Goal: Task Accomplishment & Management: Use online tool/utility

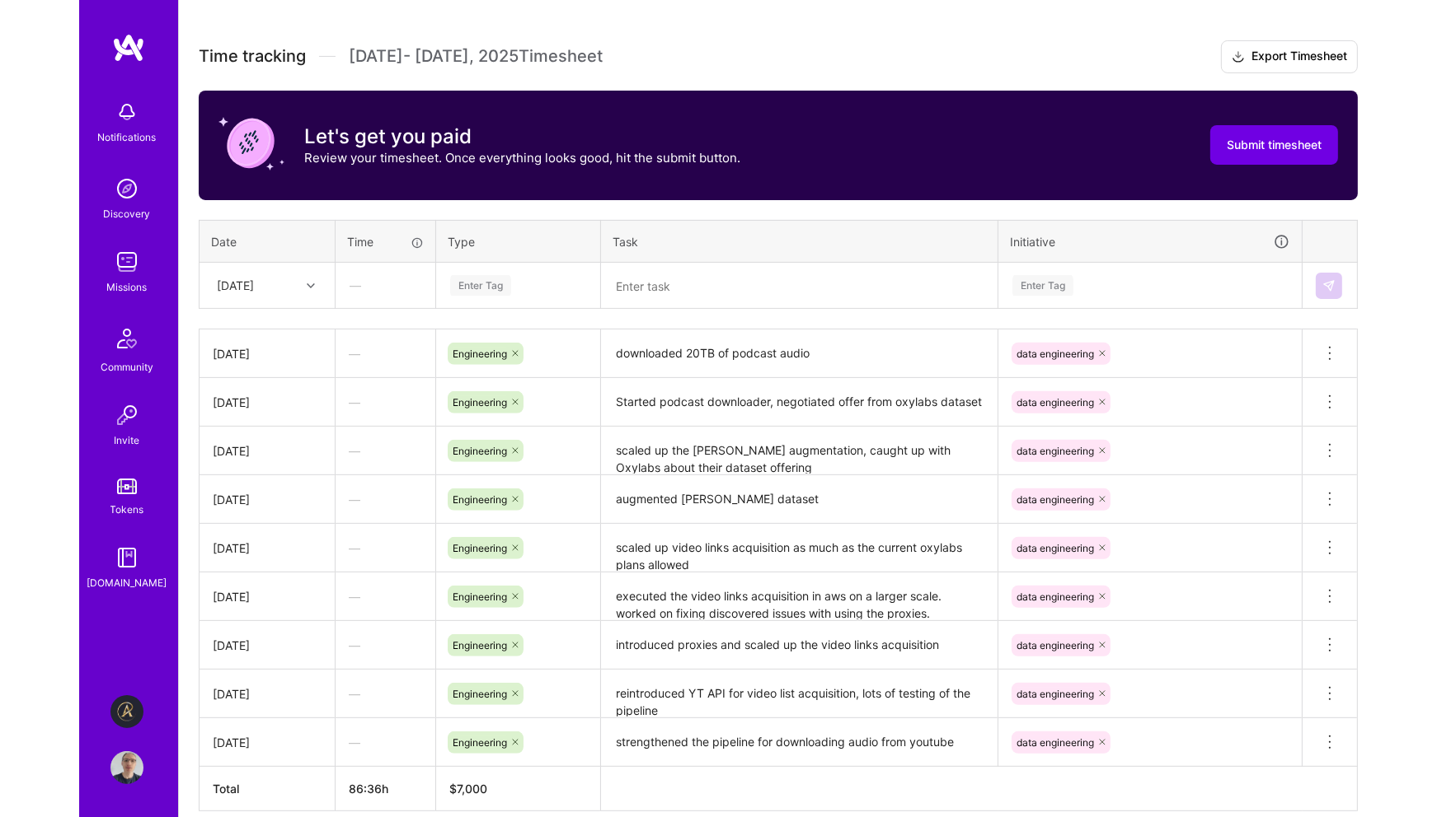
scroll to position [494, 0]
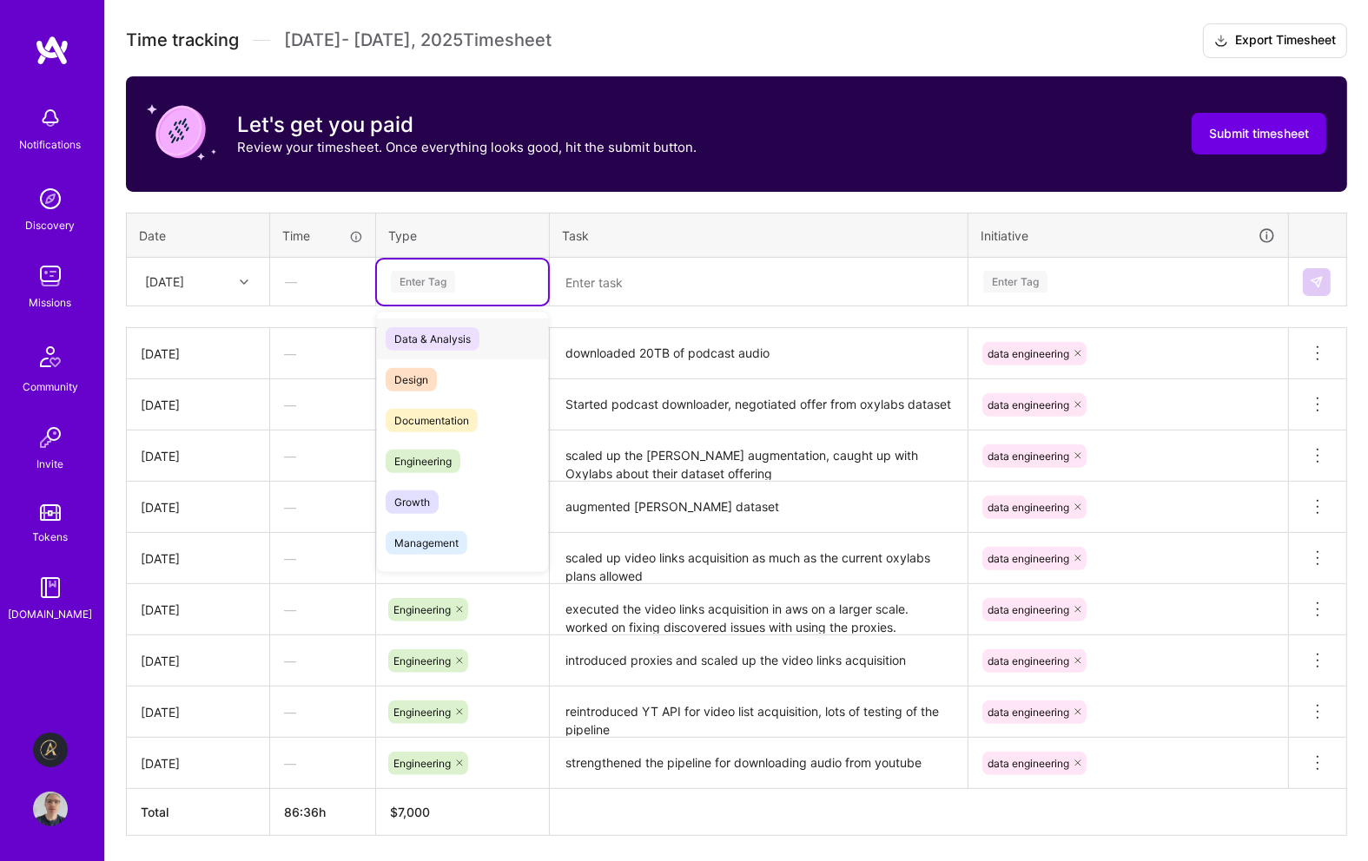
click at [456, 274] on div "Enter Tag" at bounding box center [462, 282] width 147 height 22
click at [445, 457] on span "Engineering" at bounding box center [423, 461] width 75 height 23
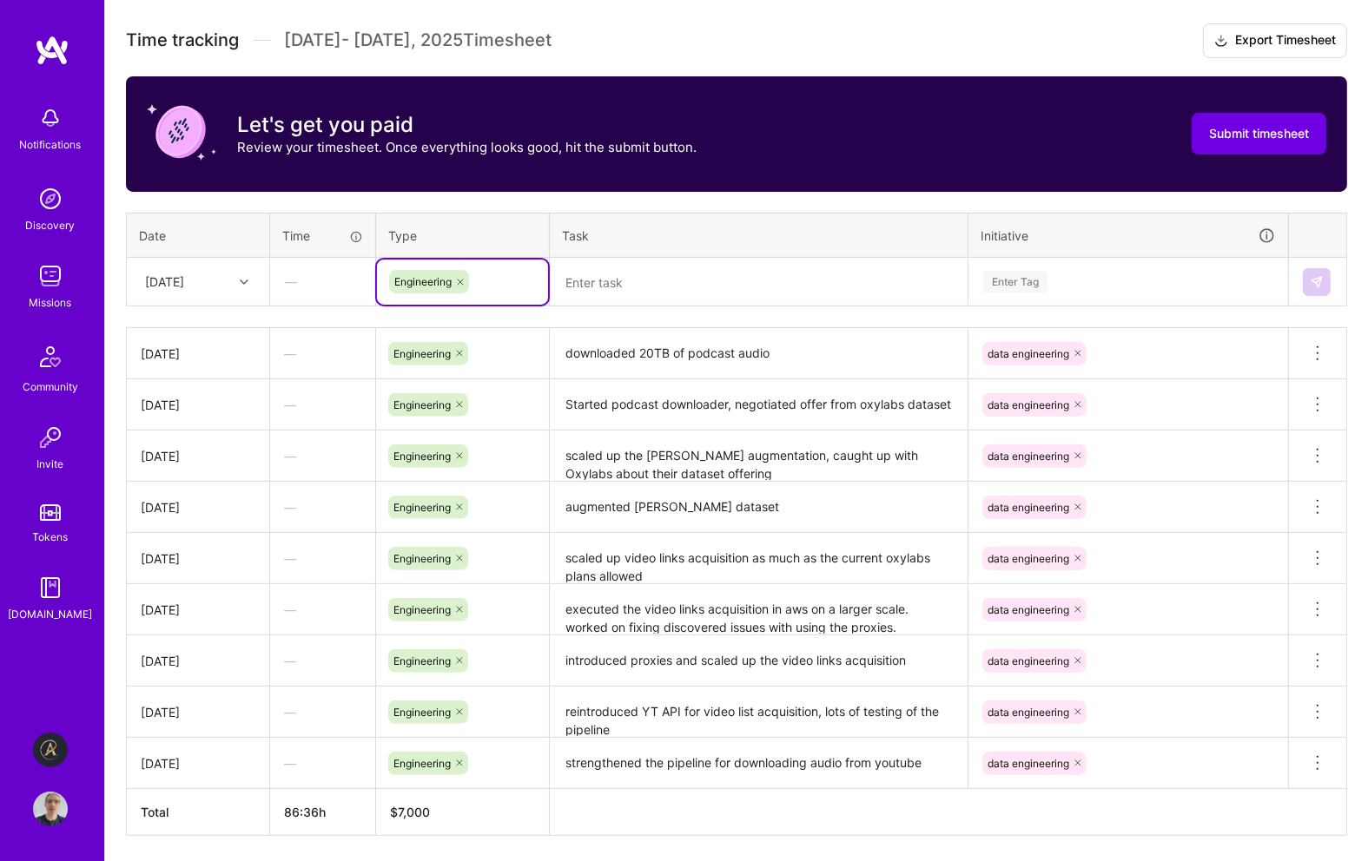
click at [1070, 280] on div "Enter Tag" at bounding box center [1128, 282] width 294 height 22
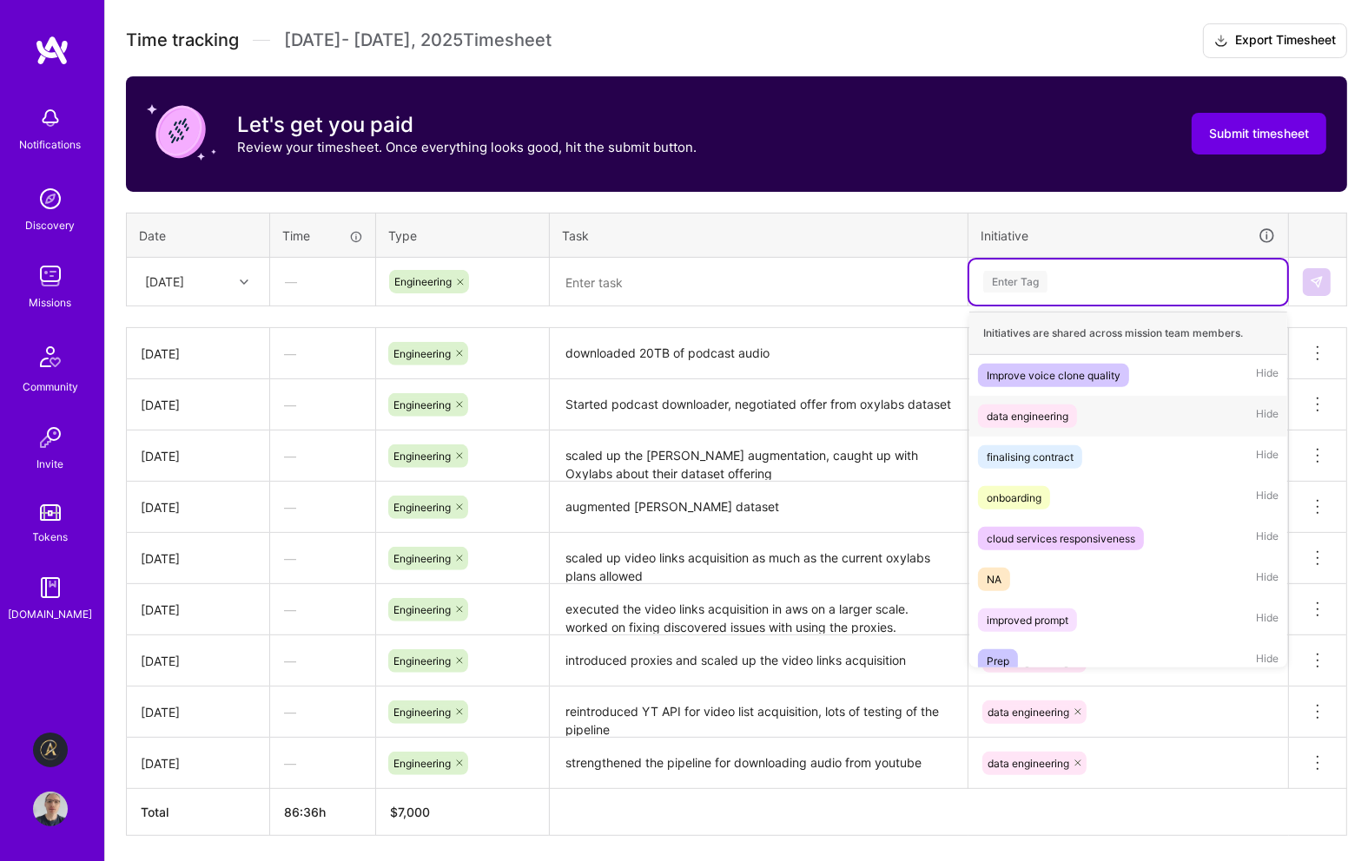
click at [1061, 412] on div "data engineering" at bounding box center [1028, 416] width 82 height 18
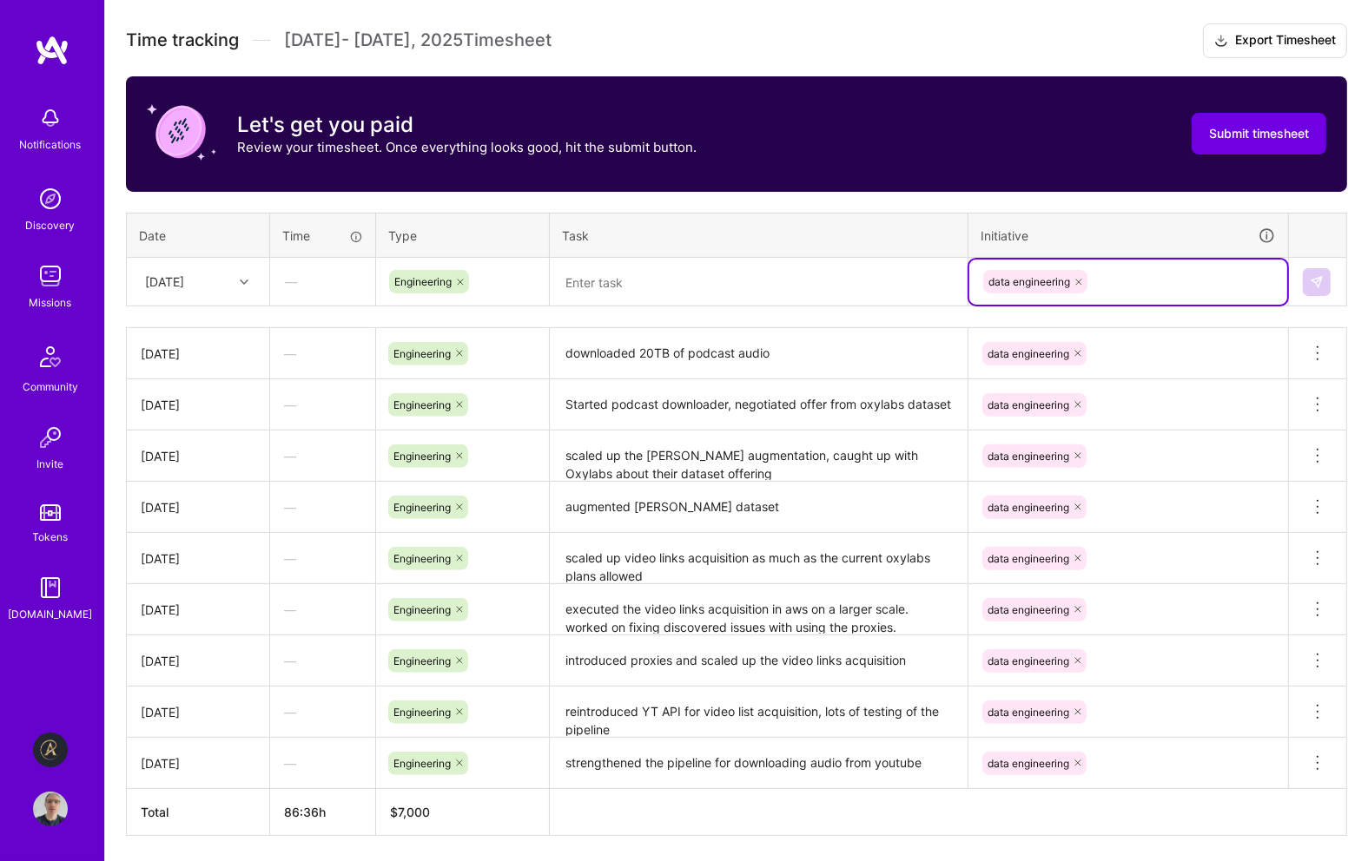
click at [757, 279] on textarea at bounding box center [758, 282] width 414 height 45
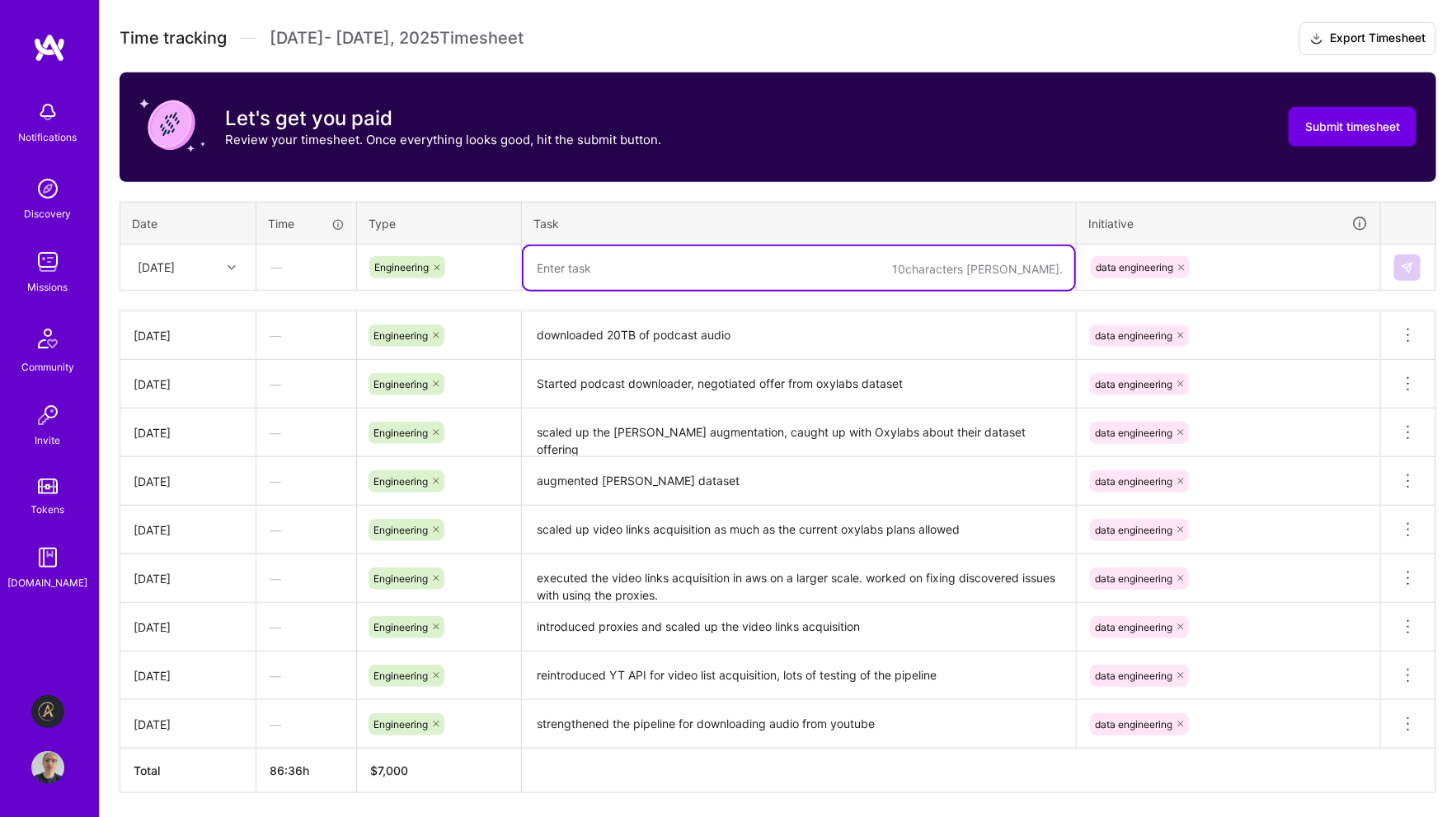
click at [652, 265] on textarea at bounding box center [798, 269] width 551 height 44
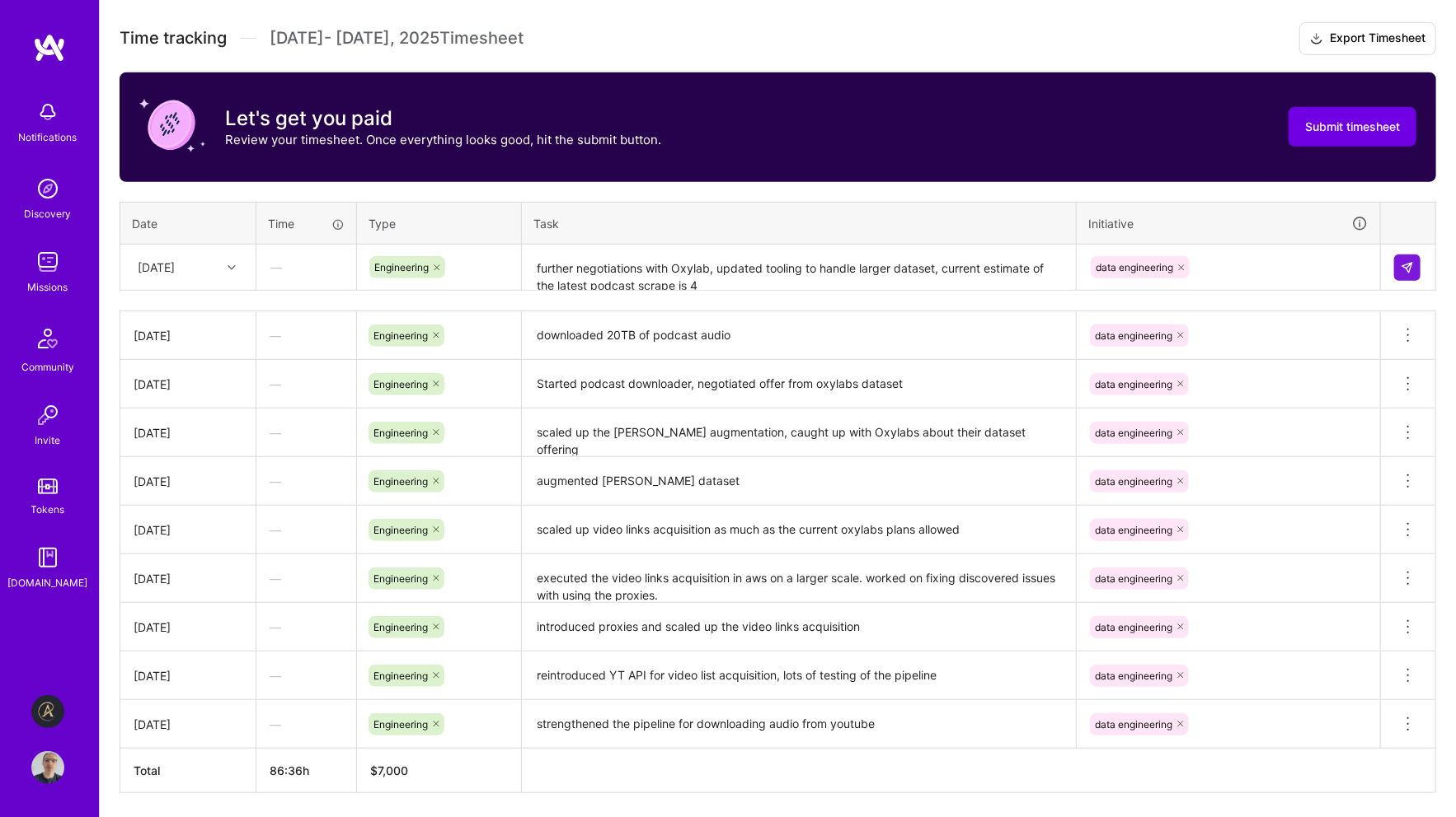
drag, startPoint x: 719, startPoint y: 279, endPoint x: 751, endPoint y: 286, distance: 32.8
click at [719, 279] on textarea "further negotiations with Oxylab, updated tooling to handle larger dataset, cur…" at bounding box center [798, 269] width 551 height 44
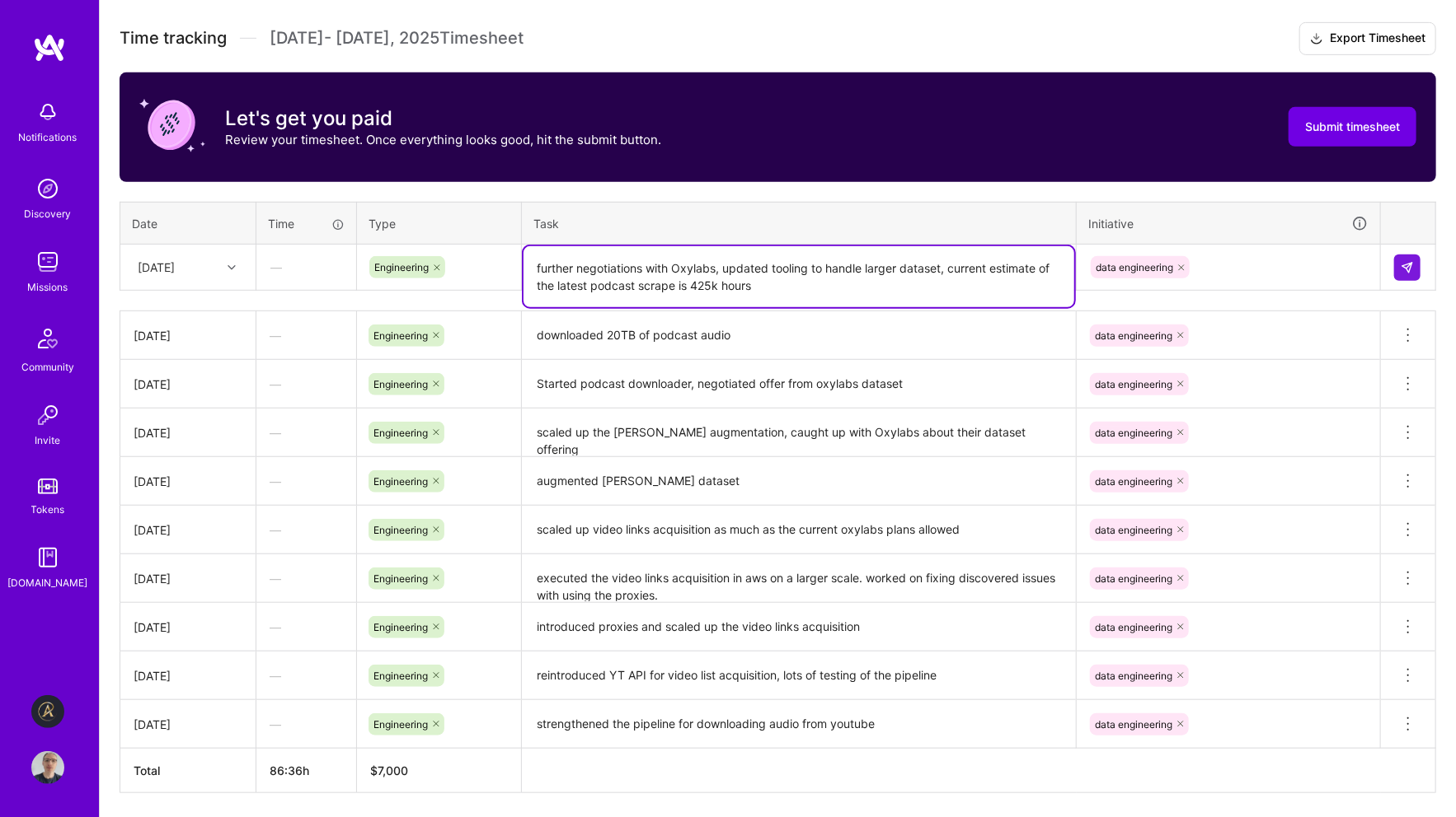
click at [943, 263] on textarea "further negotiations with Oxylabs, updated tooling to handle larger dataset, cu…" at bounding box center [798, 277] width 551 height 61
click at [974, 290] on textarea "further negotiations with Oxylabs, updated tooling to handle larger datasets, c…" at bounding box center [798, 277] width 551 height 61
type textarea "further negotiations with Oxylabs, updated tooling to handle larger datasets, c…"
click at [1297, 264] on img at bounding box center [1407, 268] width 13 height 13
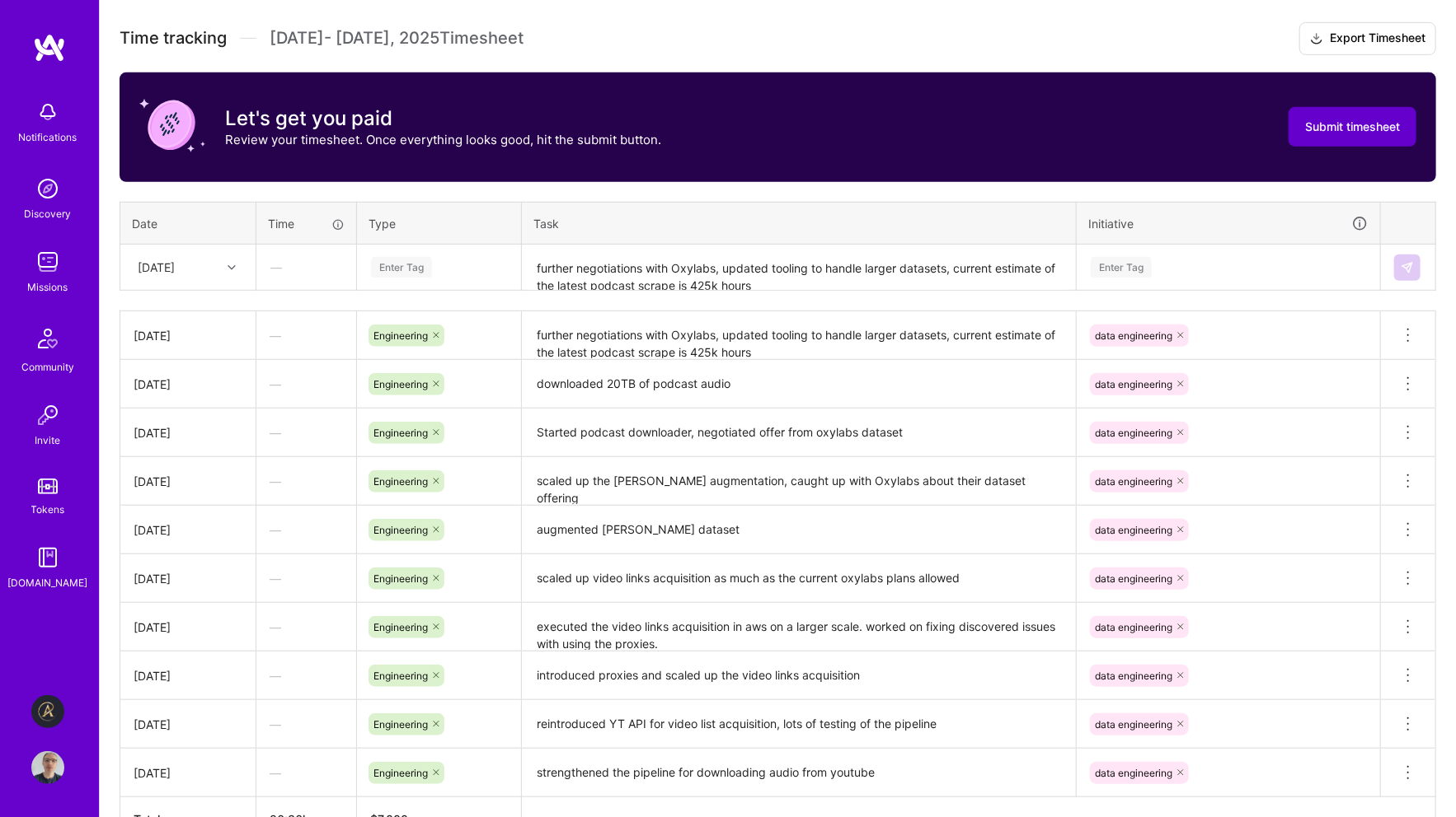
click at [1297, 121] on span "Submit timesheet" at bounding box center [1353, 126] width 95 height 16
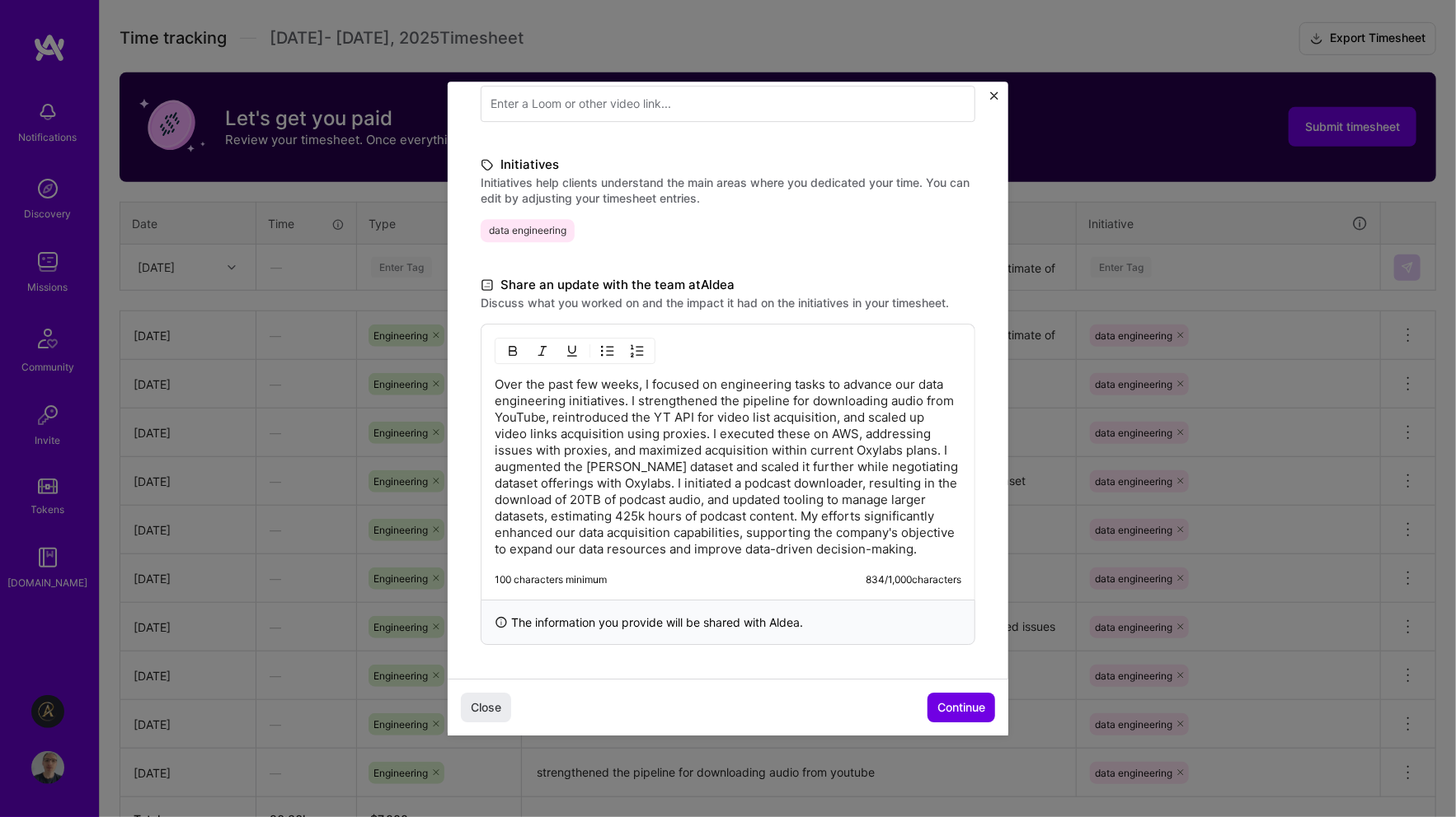
scroll to position [335, 0]
click at [960, 705] on span "Continue" at bounding box center [961, 707] width 47 height 16
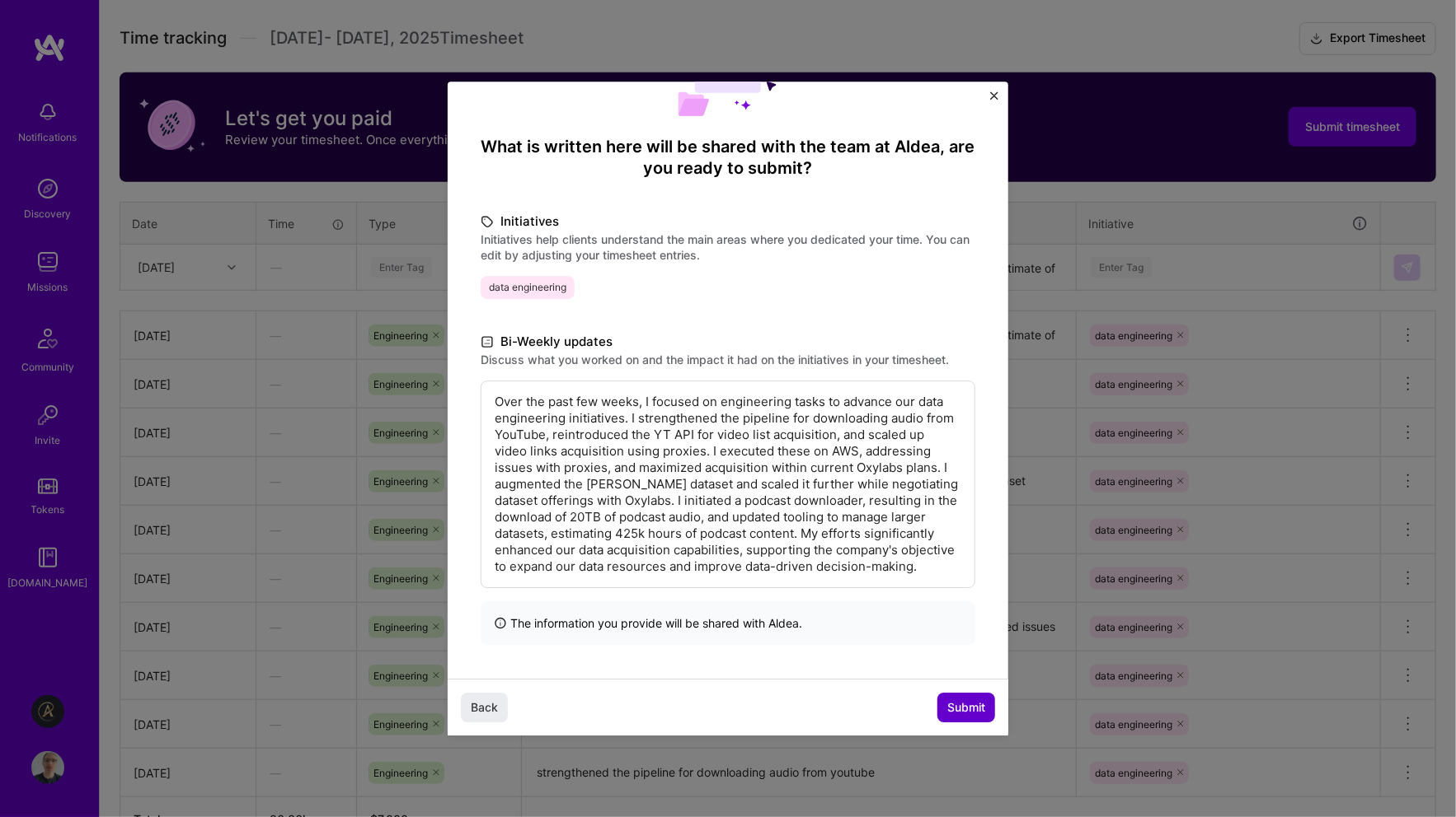
scroll to position [115, 0]
click at [960, 704] on span "Submit" at bounding box center [966, 707] width 38 height 16
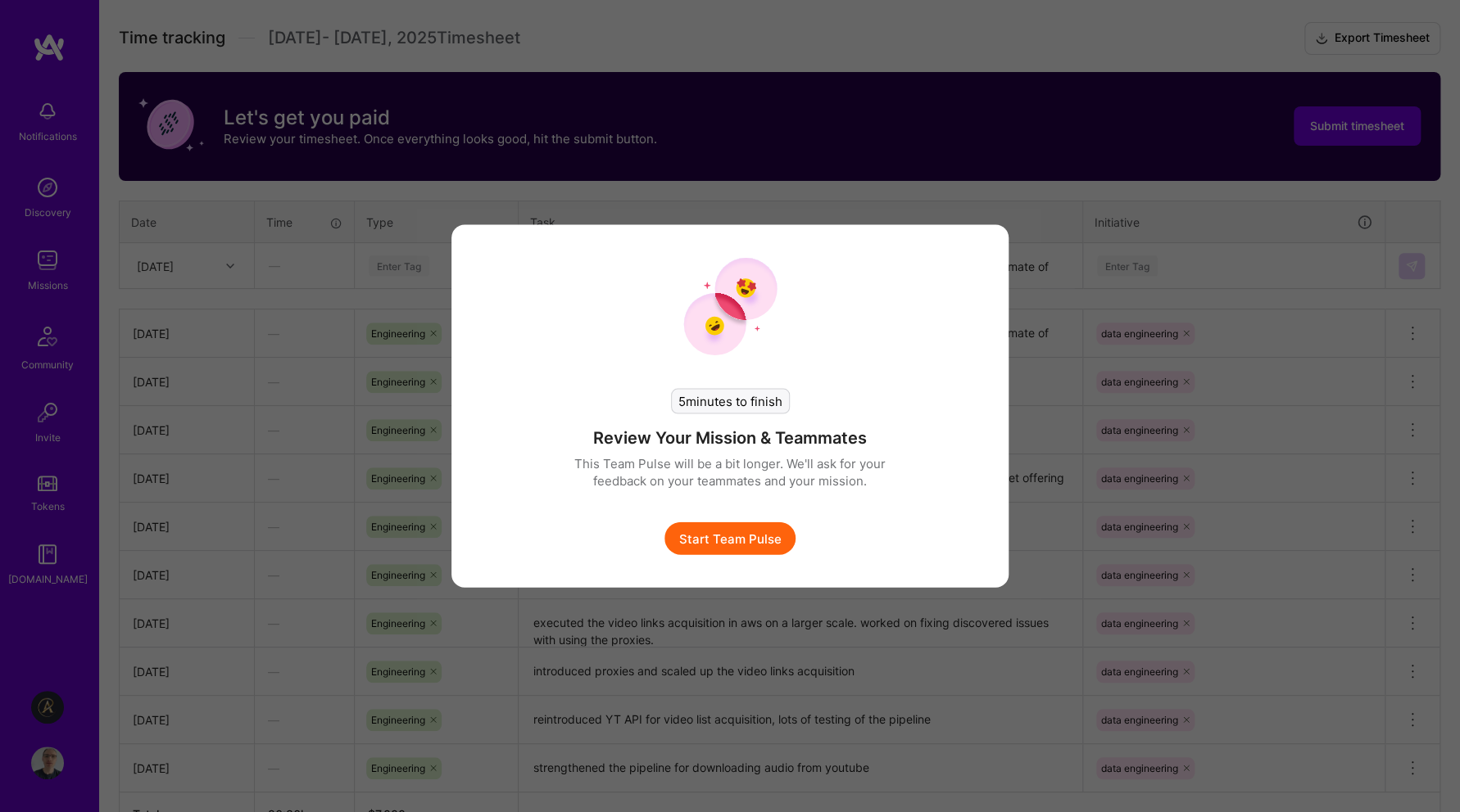
click at [781, 539] on button "Start Team Pulse" at bounding box center [729, 539] width 131 height 33
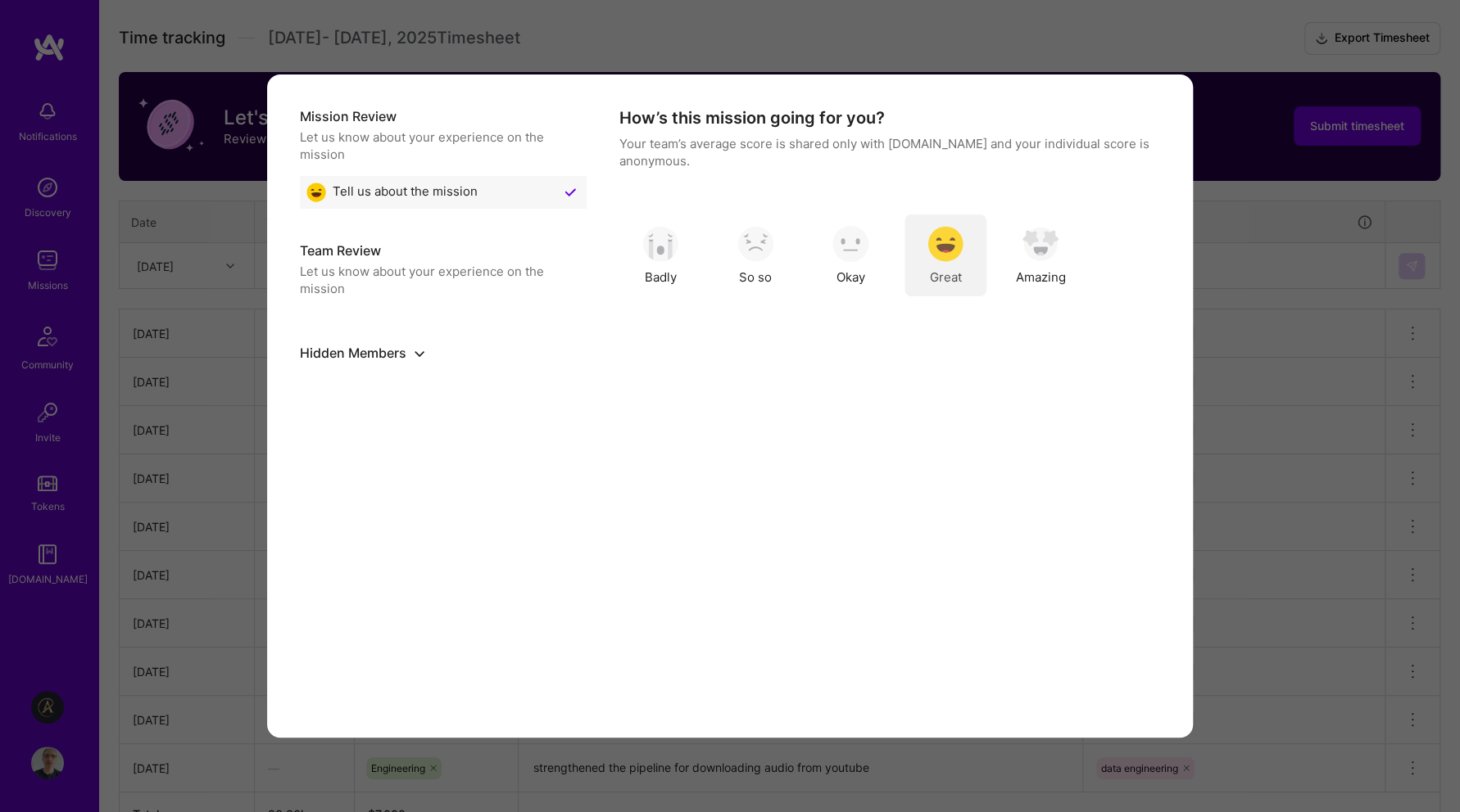
click at [941, 248] on img "modal" at bounding box center [945, 244] width 36 height 36
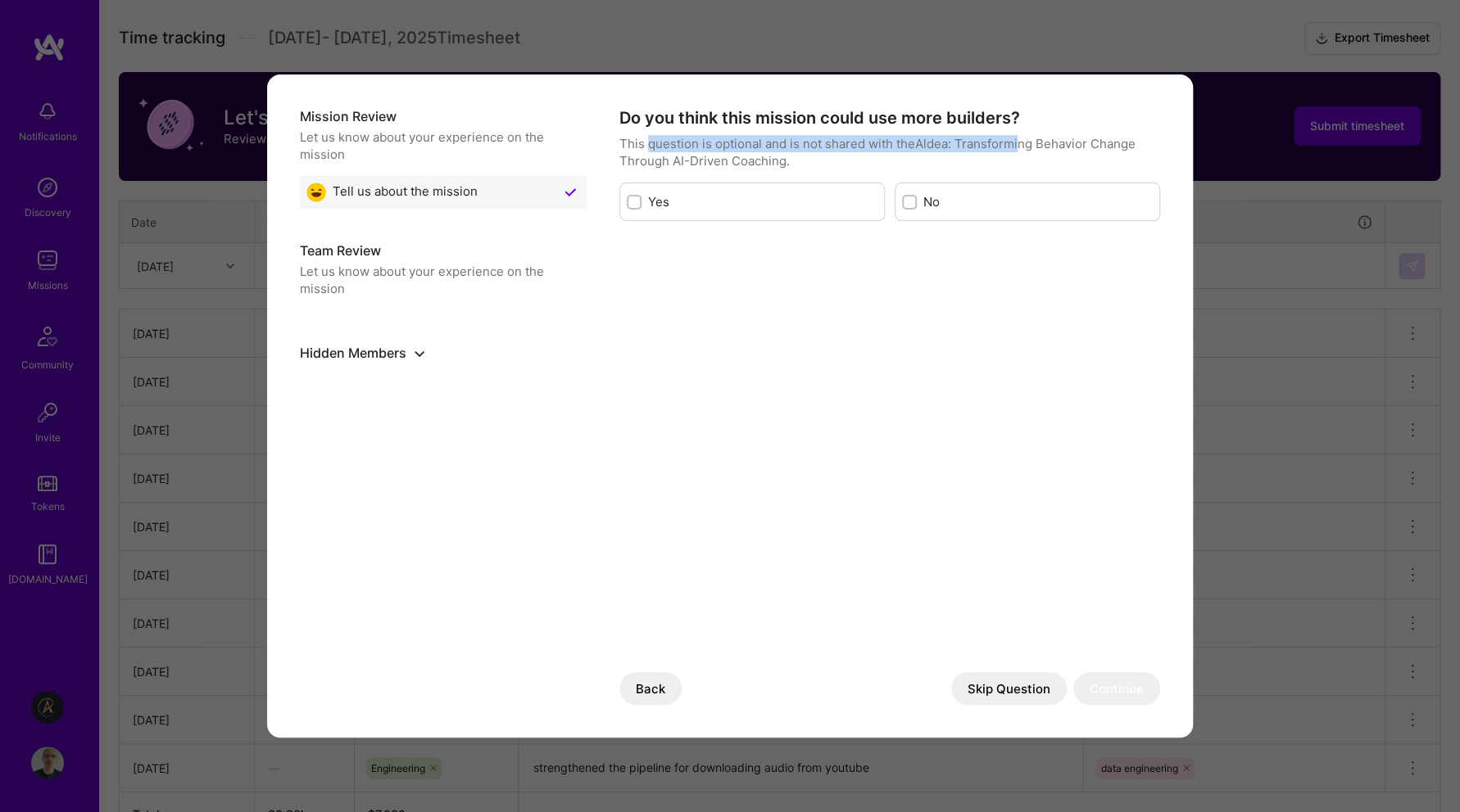
drag, startPoint x: 649, startPoint y: 143, endPoint x: 1020, endPoint y: 146, distance: 371.0
click at [1020, 146] on p "This question is optional and is not shared with the Aldea: Transforming Behavi…" at bounding box center [889, 152] width 540 height 34
click at [766, 151] on p "This question is optional and is not shared with the Aldea: Transforming Behavi…" at bounding box center [889, 152] width 540 height 34
click at [1004, 683] on button "Skip Question" at bounding box center [1008, 688] width 115 height 33
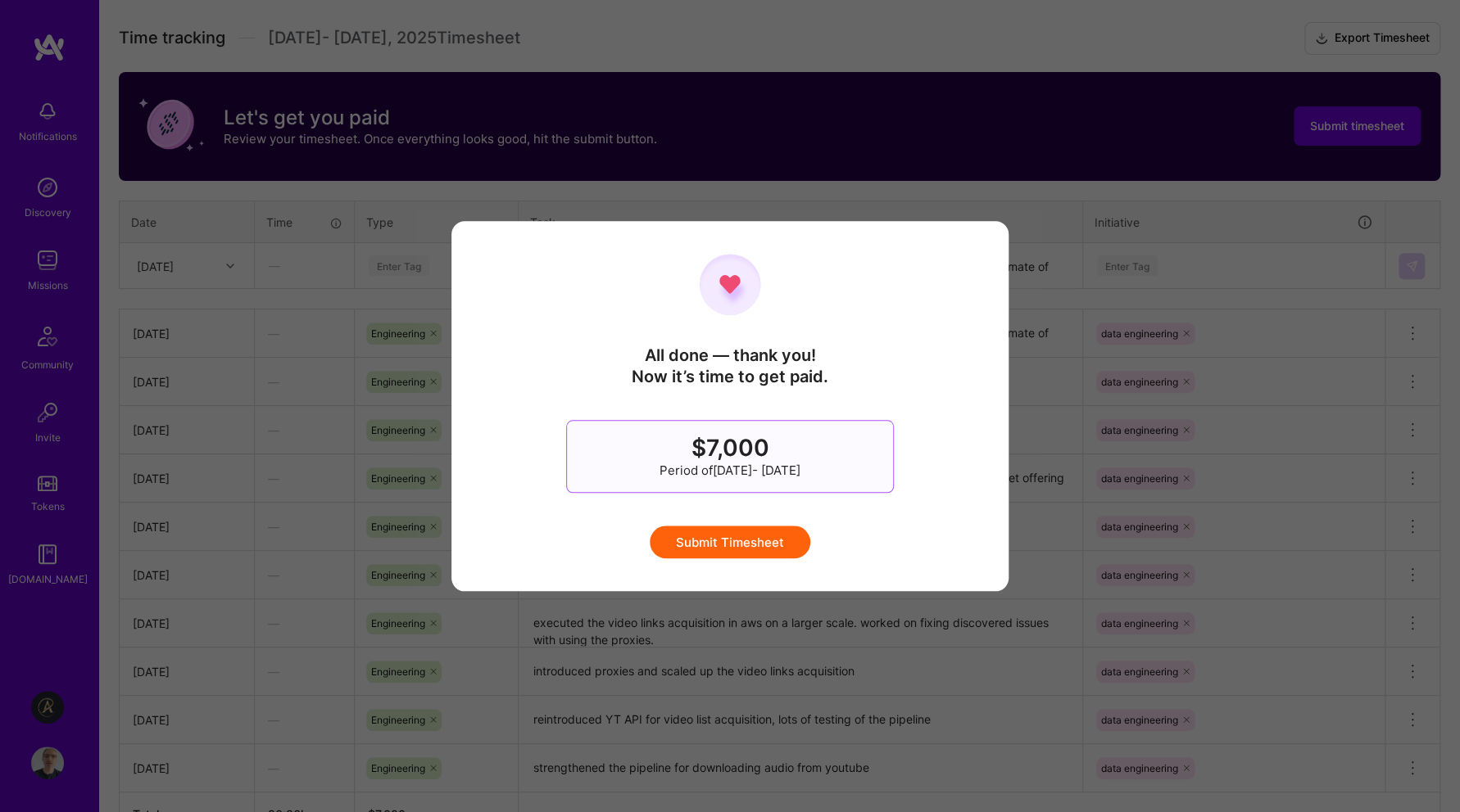
click at [756, 539] on button "Submit Timesheet" at bounding box center [730, 542] width 160 height 33
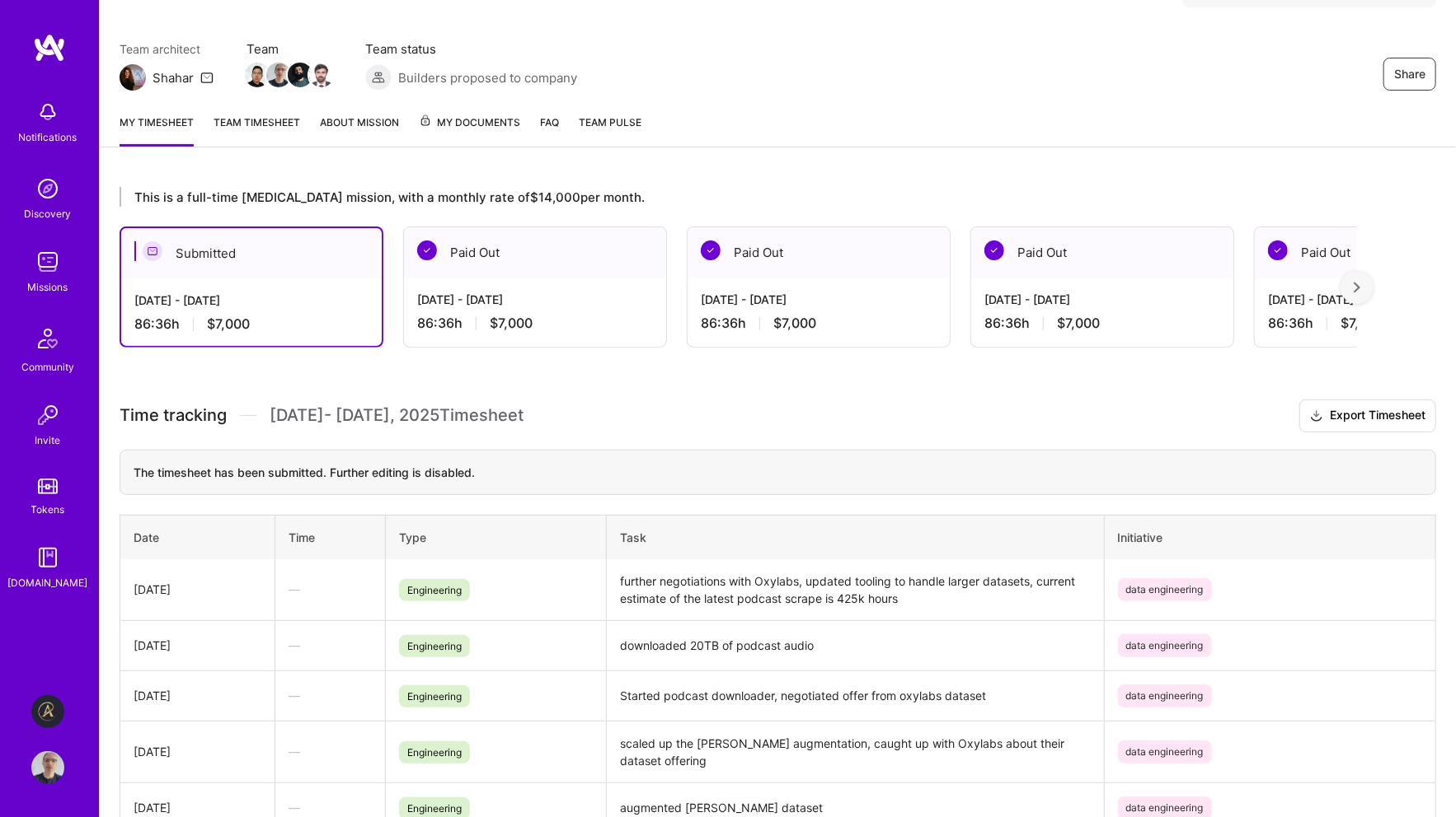
scroll to position [0, 0]
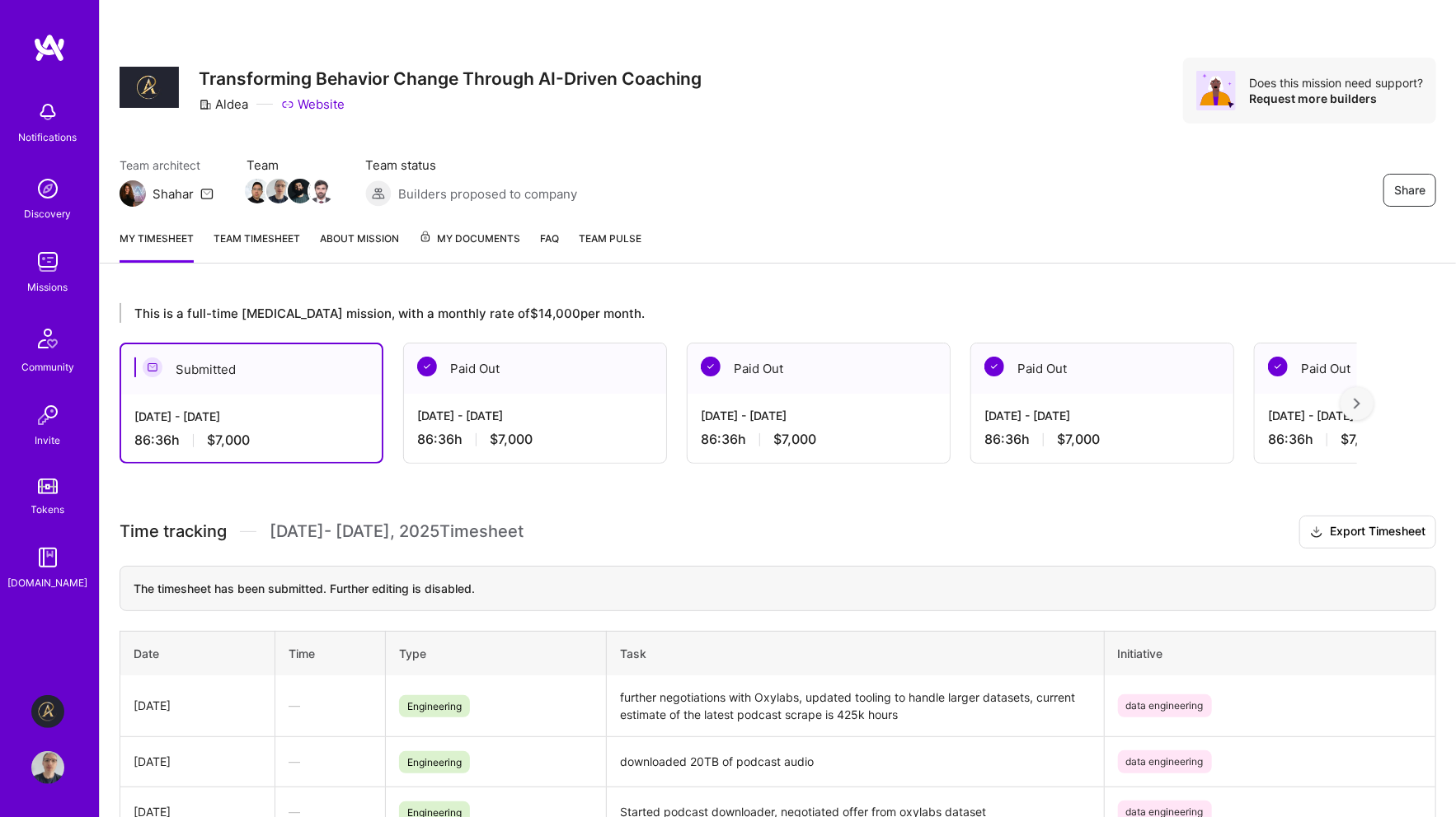
click at [34, 272] on img at bounding box center [47, 262] width 33 height 33
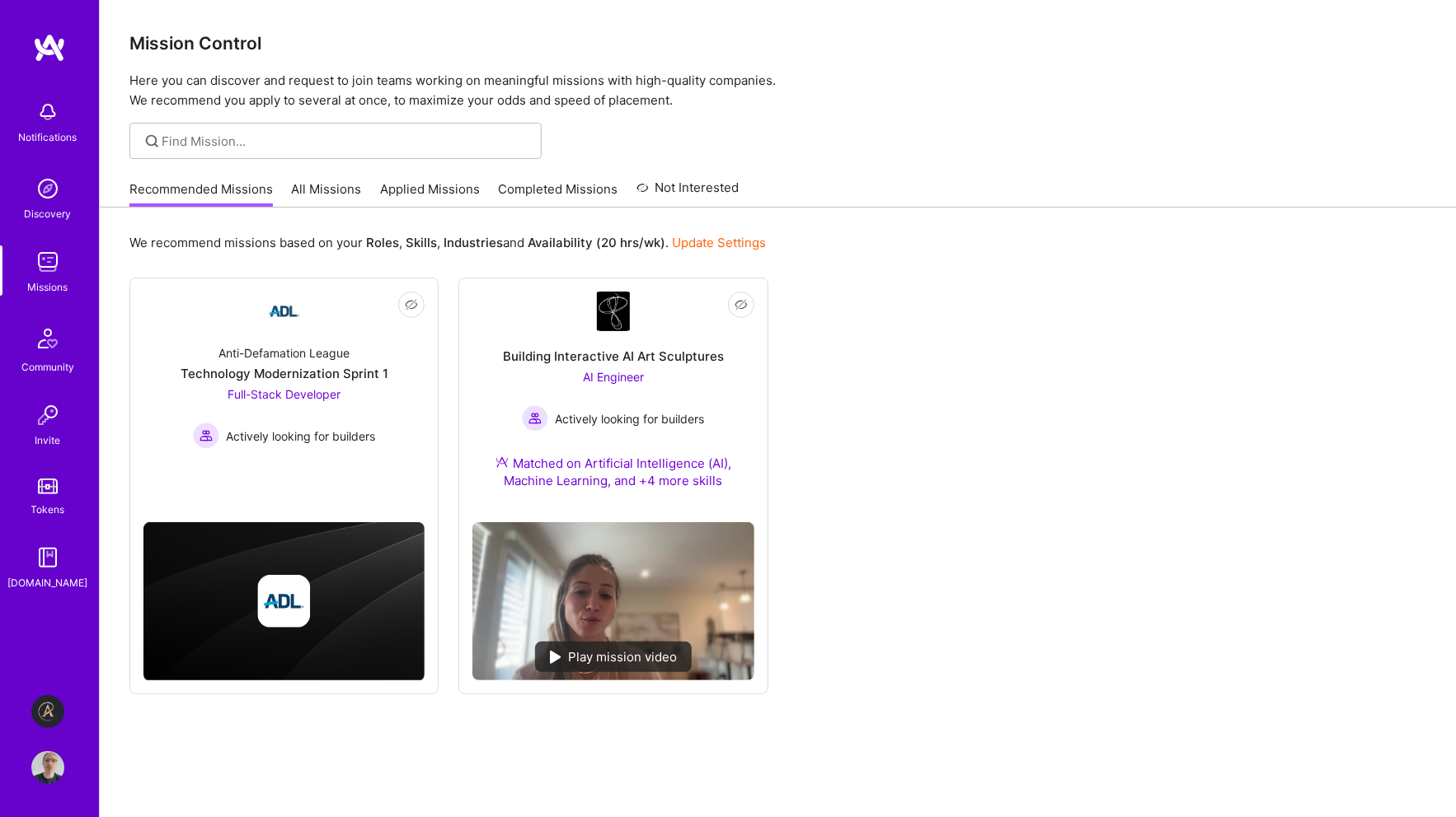
click at [441, 189] on link "Applied Missions" at bounding box center [429, 194] width 100 height 28
